Goal: Task Accomplishment & Management: Use online tool/utility

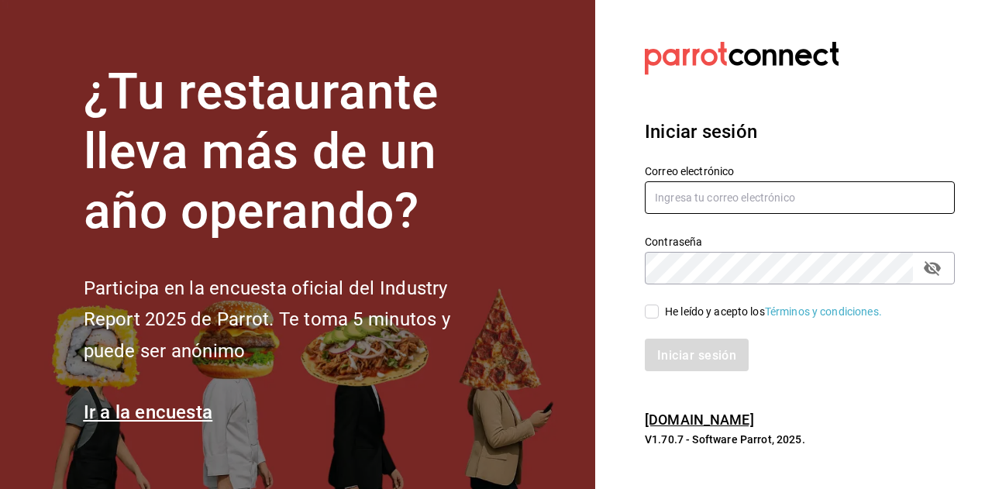
type input "andres.carvajal@grupocosteno.com"
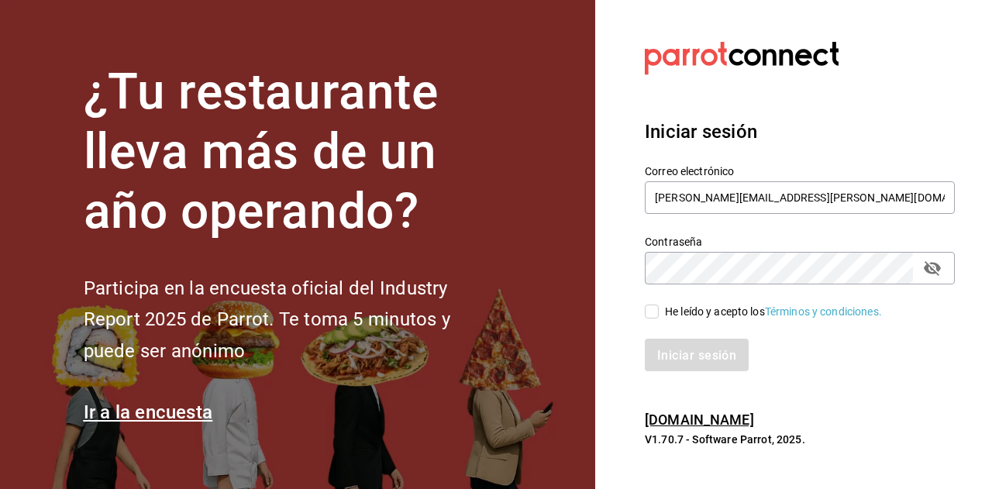
click at [698, 333] on div "Iniciar sesión" at bounding box center [790, 345] width 329 height 51
click at [653, 314] on input "He leído y acepto los Términos y condiciones." at bounding box center [652, 312] width 14 height 14
checkbox input "true"
click at [693, 353] on font "Iniciar sesión" at bounding box center [697, 354] width 79 height 15
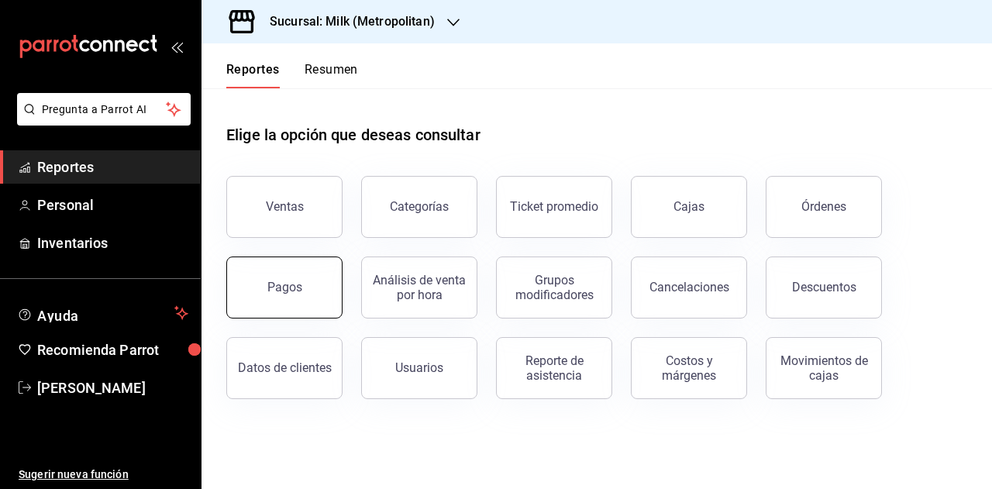
click at [302, 288] on button "Pagos" at bounding box center [284, 288] width 116 height 62
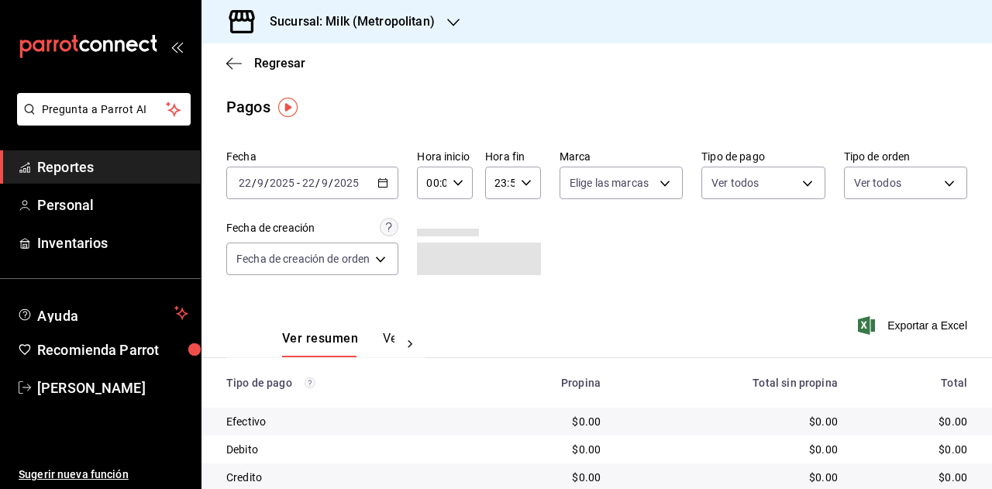
click at [381, 182] on \(Stroke\) "button" at bounding box center [383, 181] width 9 height 1
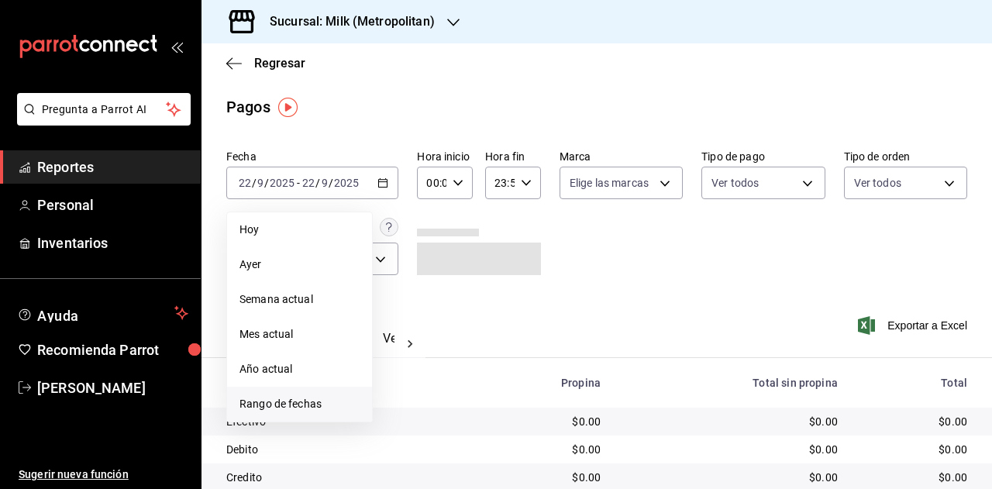
click at [257, 392] on li "Rango de fechas" at bounding box center [299, 404] width 145 height 35
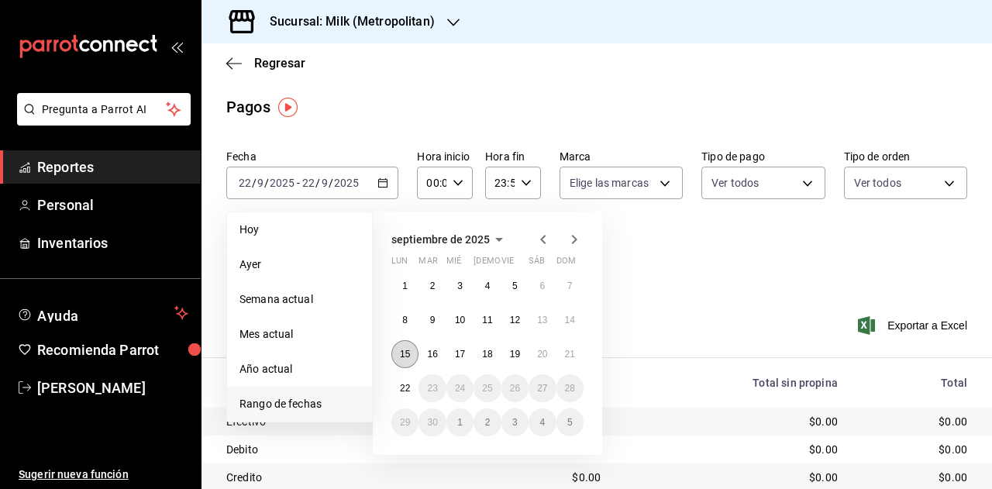
click at [394, 354] on button "15" at bounding box center [404, 354] width 27 height 28
click at [581, 353] on button "21" at bounding box center [570, 354] width 27 height 28
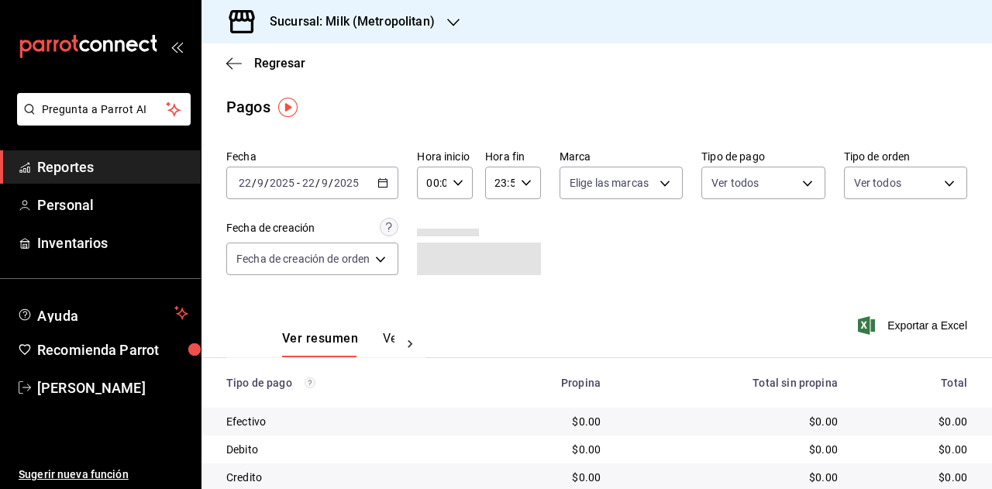
click at [741, 260] on div "Fecha [DATE] [DATE] - [DATE] [DATE] Hora inicio 00:00 Hora inicio Hora fin 23:5…" at bounding box center [596, 218] width 741 height 150
click at [438, 22] on div "Sucursal: Milk (Metropolitan)" at bounding box center [340, 21] width 252 height 43
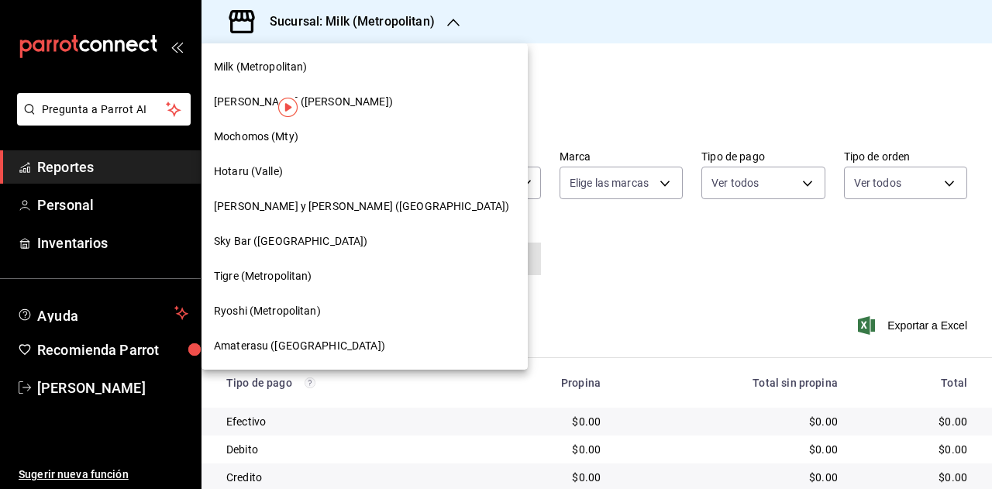
click at [295, 284] on div "Tigre (Metropolitan)" at bounding box center [365, 276] width 326 height 35
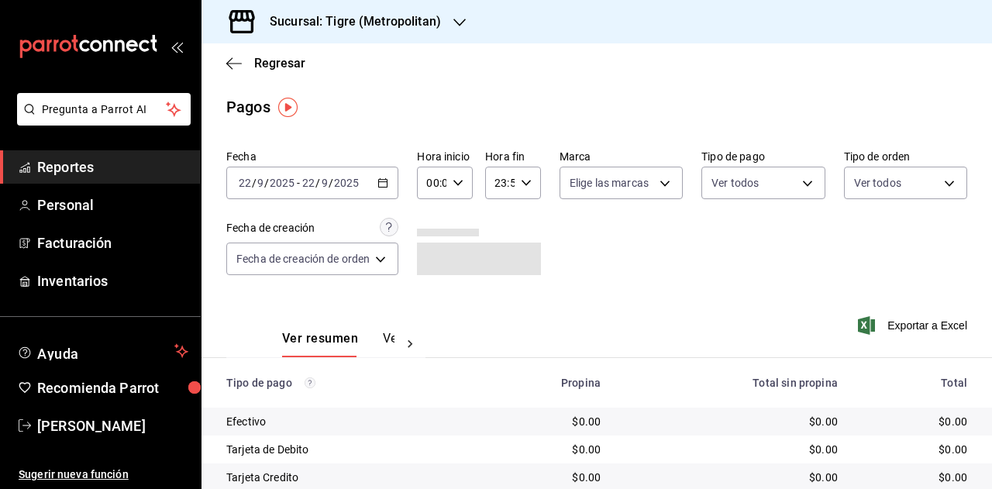
click at [383, 183] on icon "button" at bounding box center [382, 182] width 11 height 11
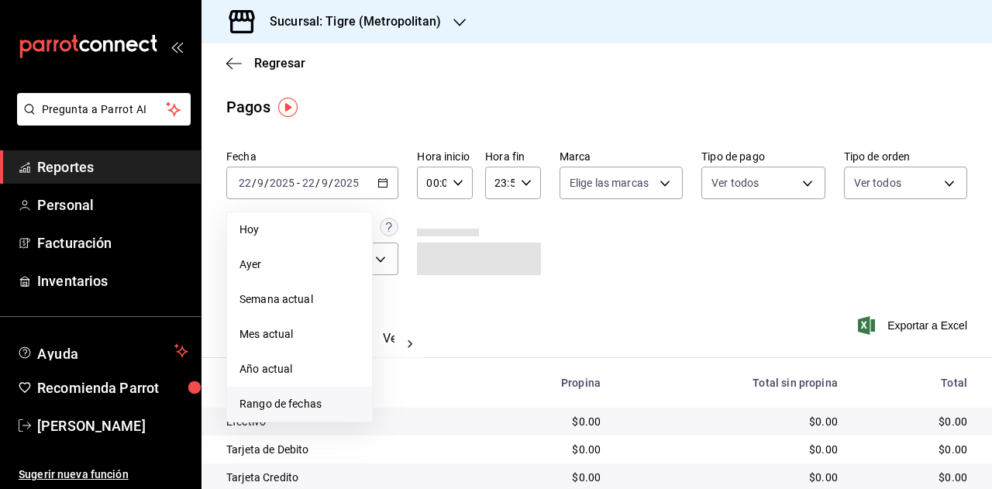
click at [265, 419] on li "Rango de fechas" at bounding box center [299, 404] width 145 height 35
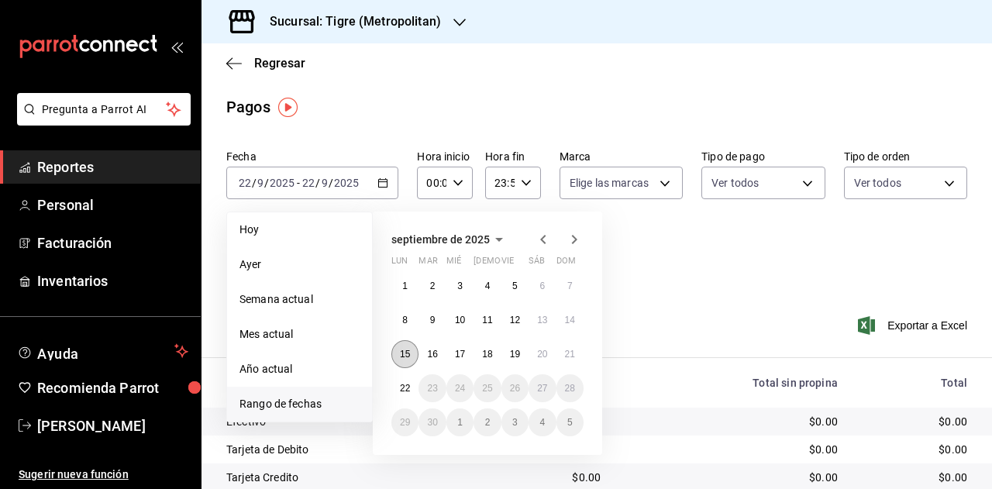
click at [408, 354] on abbr "15" at bounding box center [405, 354] width 10 height 11
click at [566, 350] on abbr "21" at bounding box center [570, 354] width 10 height 11
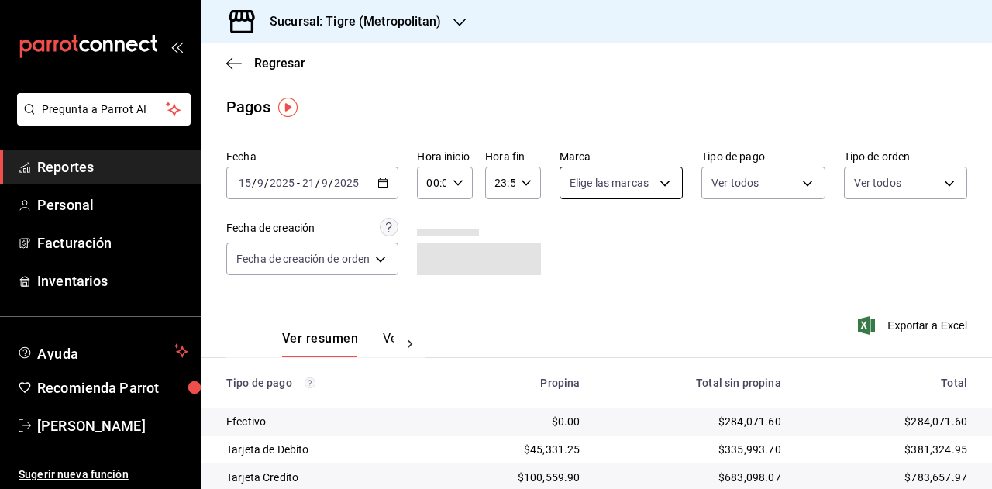
click at [616, 180] on body "Pregunta a Parrot AI Reportes Personal Facturación Inventarios Ayuda Recomienda…" at bounding box center [496, 244] width 992 height 489
click at [597, 288] on li "Tigre (Metropolitan)" at bounding box center [631, 294] width 146 height 35
type input "d2a20516-989b-40fe-838d-c8b0b31ef0ff"
checkbox input "true"
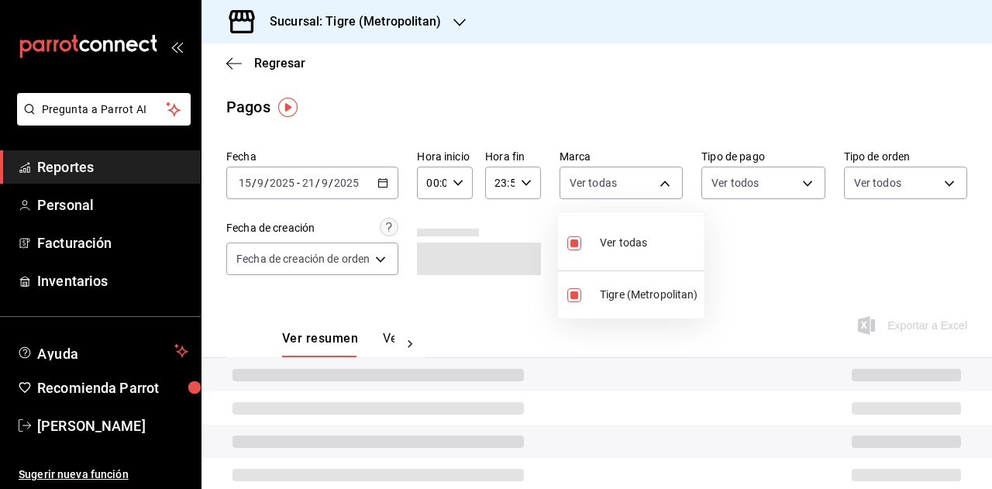
click at [783, 188] on div at bounding box center [496, 244] width 992 height 489
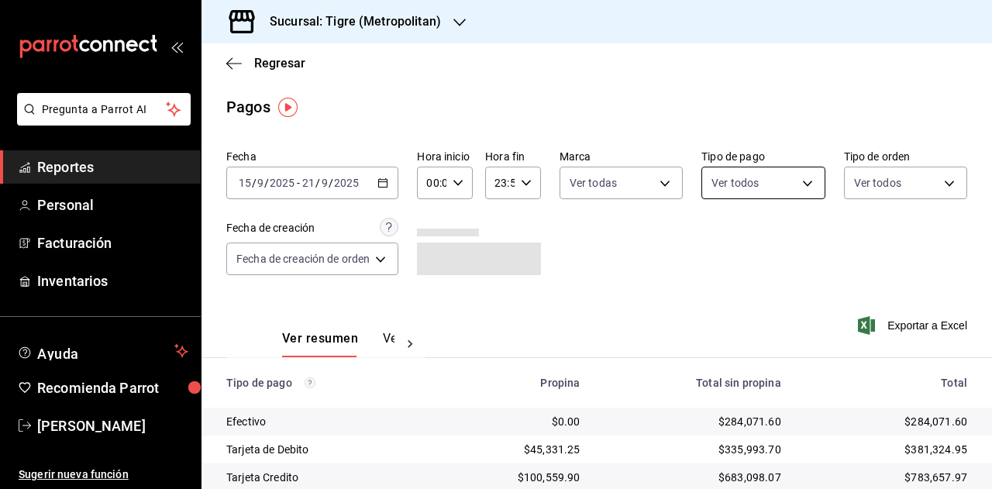
click at [783, 187] on body "Pregunta a Parrot AI Reportes Personal Facturación Inventarios Ayuda Recomienda…" at bounding box center [496, 244] width 992 height 489
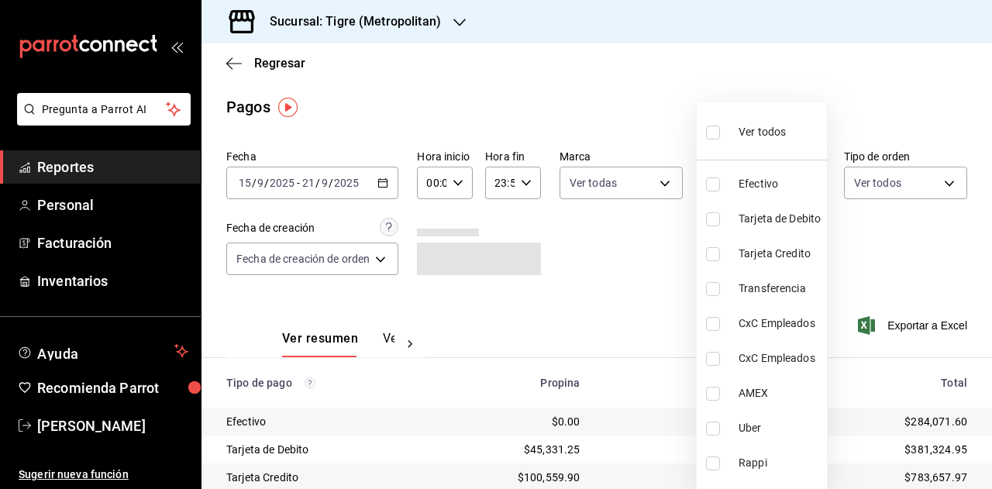
click at [743, 351] on span "CxC Empleados" at bounding box center [780, 358] width 82 height 16
type input "791c7a35-9e74-4229-89aa-9b1880c1e67a"
checkbox input "true"
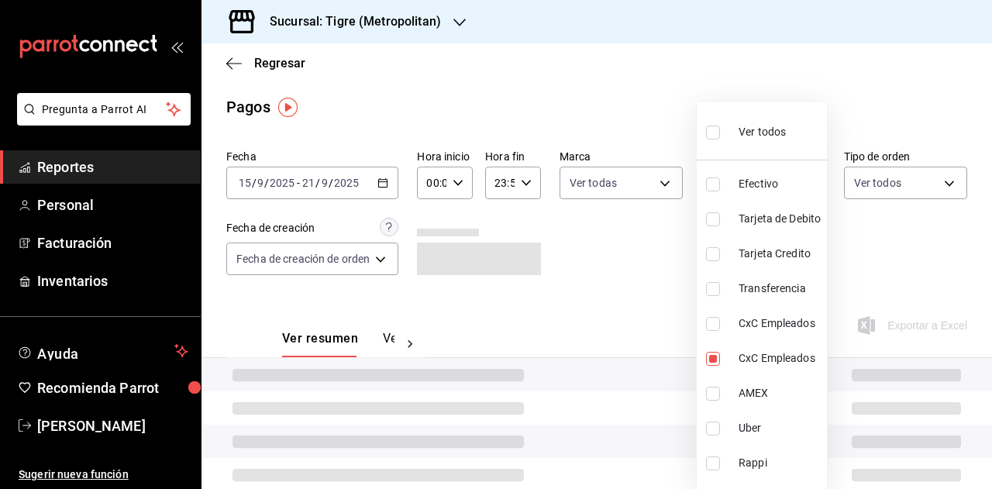
click at [750, 326] on span "CxC Empleados" at bounding box center [780, 323] width 82 height 16
type input "791c7a35-9e74-4229-89aa-9b1880c1e67a,d59616c9-e3b3-4549-8da2-c871db265f3e"
checkbox input "true"
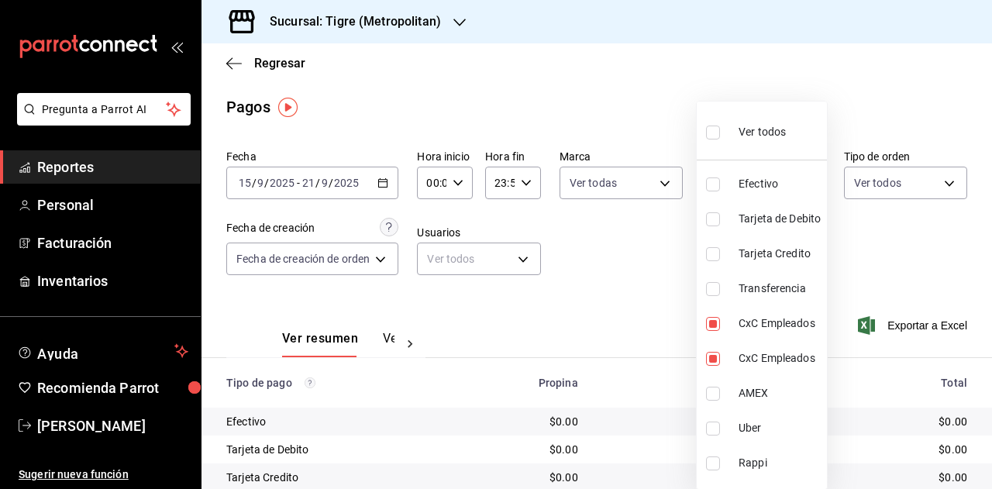
click at [609, 283] on div at bounding box center [496, 244] width 992 height 489
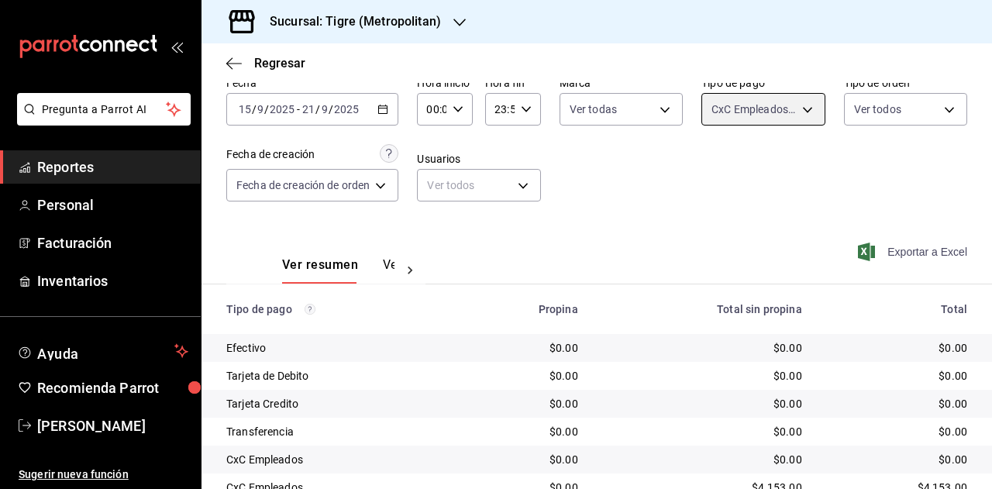
scroll to position [151, 0]
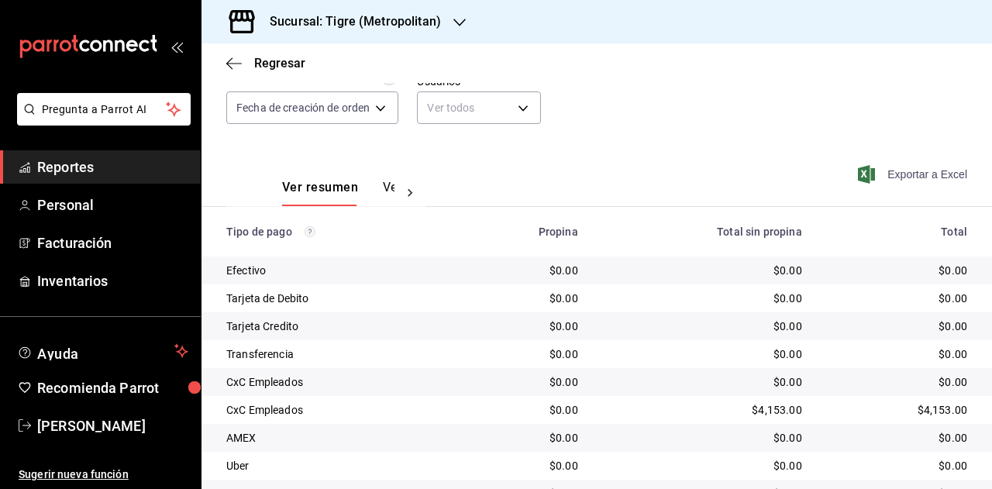
click at [938, 176] on span "Exportar a Excel" at bounding box center [914, 174] width 106 height 19
